Goal: Information Seeking & Learning: Learn about a topic

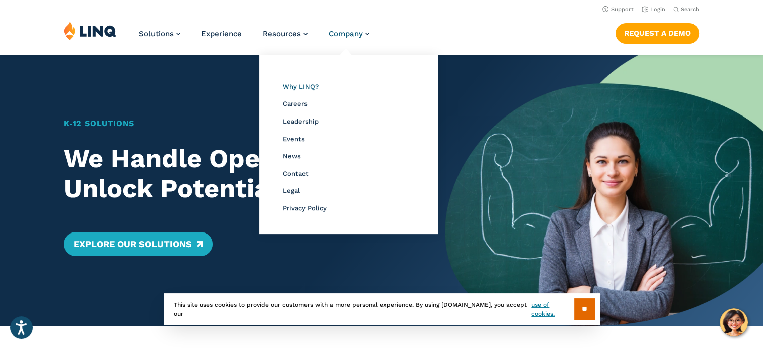
click at [304, 85] on span "Why LINQ?" at bounding box center [301, 87] width 36 height 8
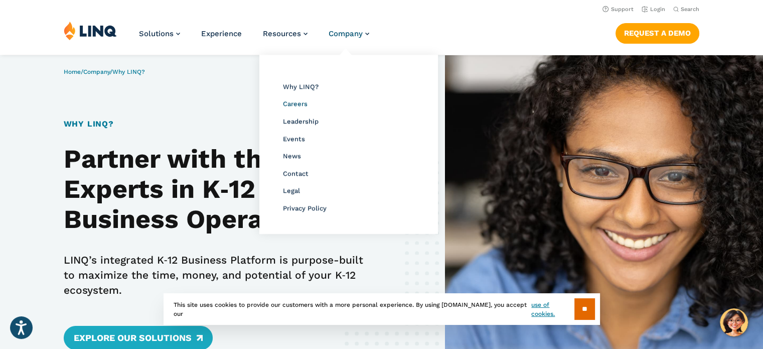
click at [297, 103] on span "Careers" at bounding box center [295, 104] width 25 height 8
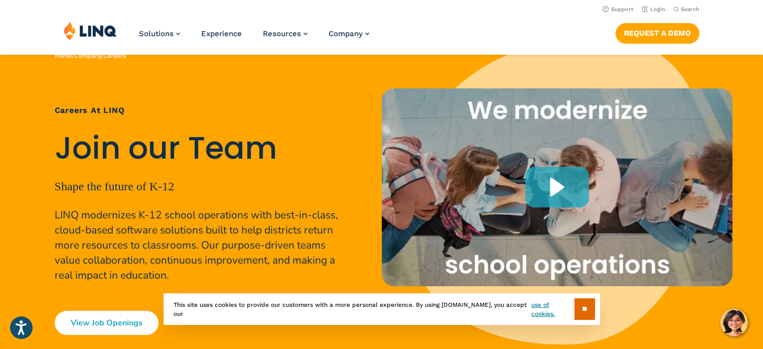
scroll to position [53, 0]
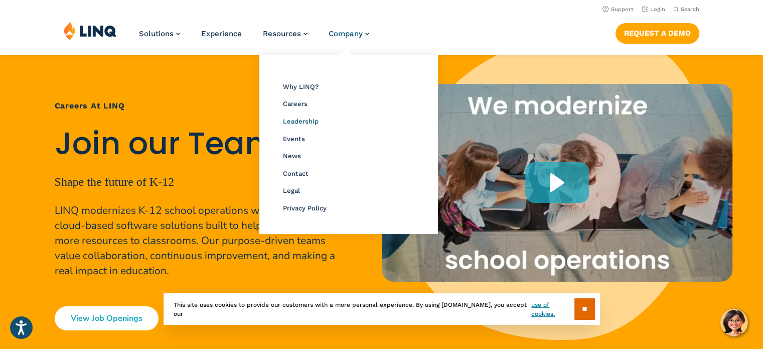
click at [294, 120] on span "Leadership" at bounding box center [301, 121] width 36 height 8
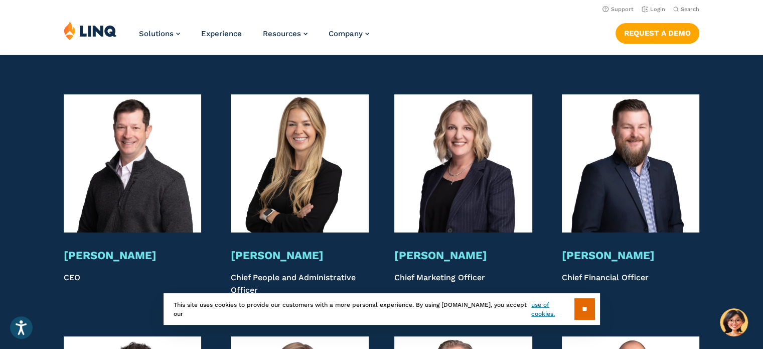
scroll to position [1943, 0]
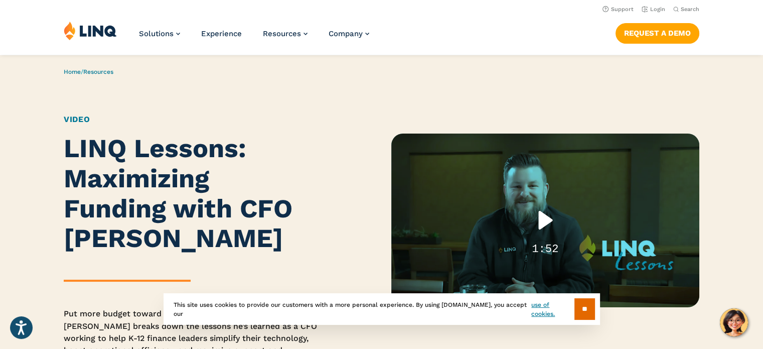
click at [541, 218] on div "Play" at bounding box center [546, 220] width 64 height 41
